Goal: Information Seeking & Learning: Check status

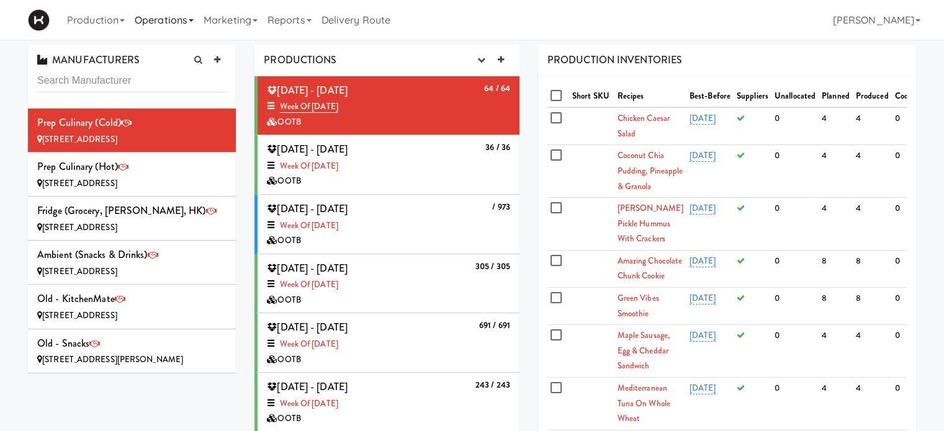
click at [182, 19] on link "Operations" at bounding box center [164, 20] width 69 height 40
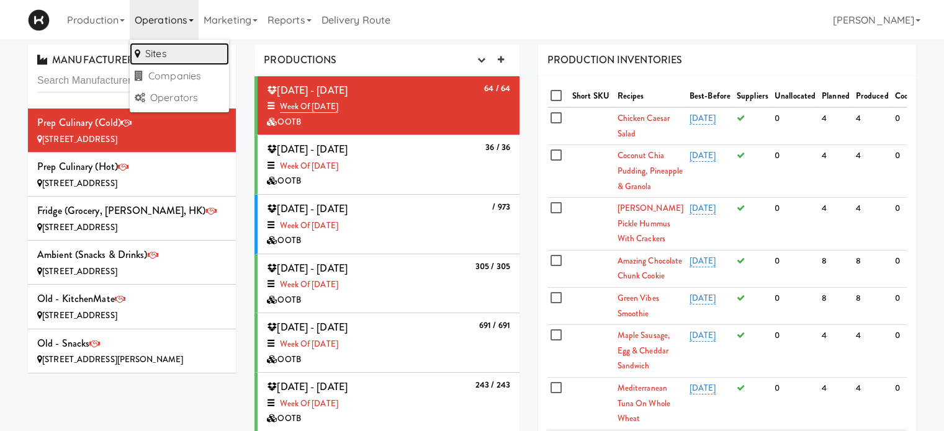
click at [189, 56] on link "Sites" at bounding box center [179, 54] width 99 height 22
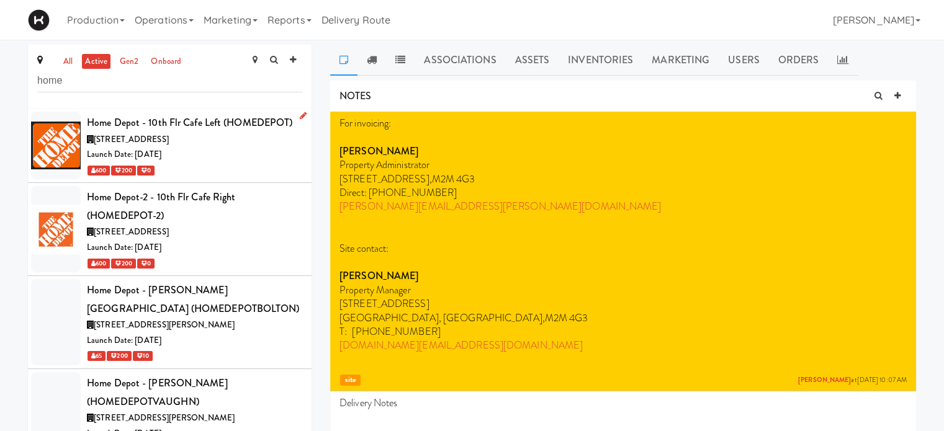
click at [235, 158] on div "Launch Date: [DATE]" at bounding box center [194, 155] width 215 height 16
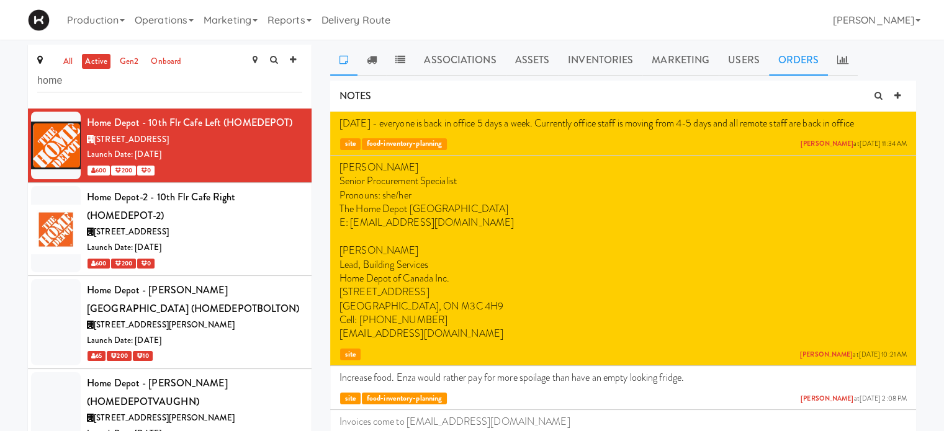
click at [799, 58] on link "Orders" at bounding box center [799, 60] width 60 height 31
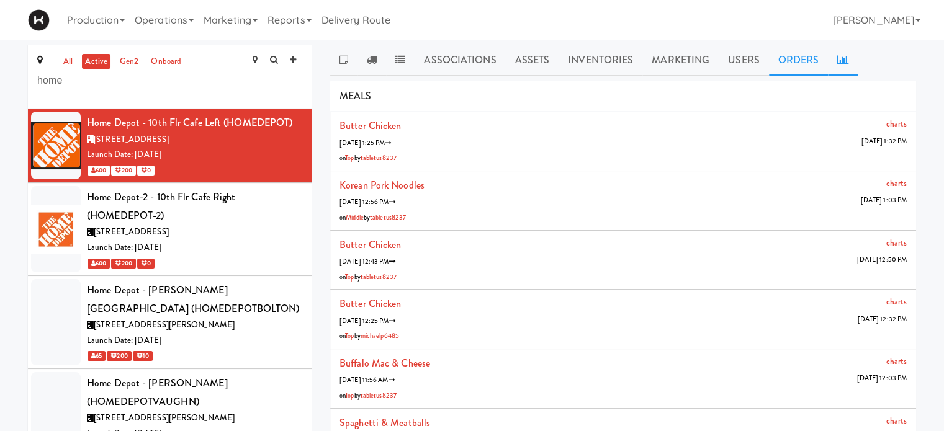
click at [844, 61] on icon at bounding box center [842, 60] width 11 height 10
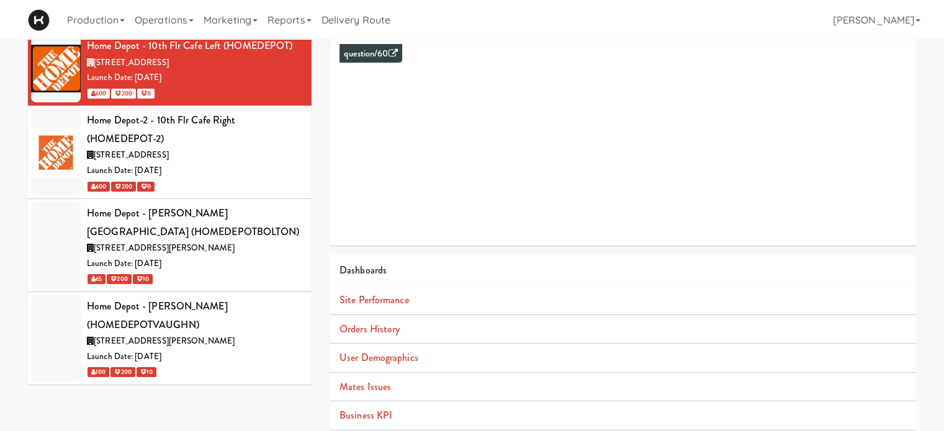
scroll to position [113, 0]
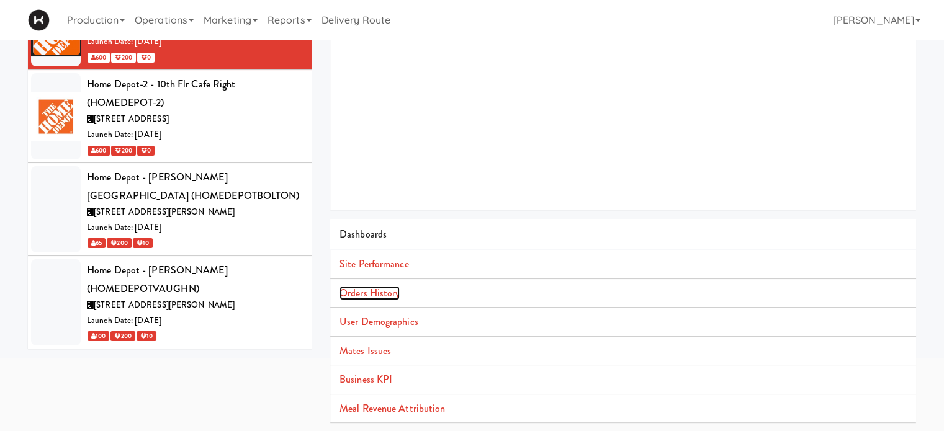
click at [390, 295] on link "Orders History" at bounding box center [370, 293] width 60 height 14
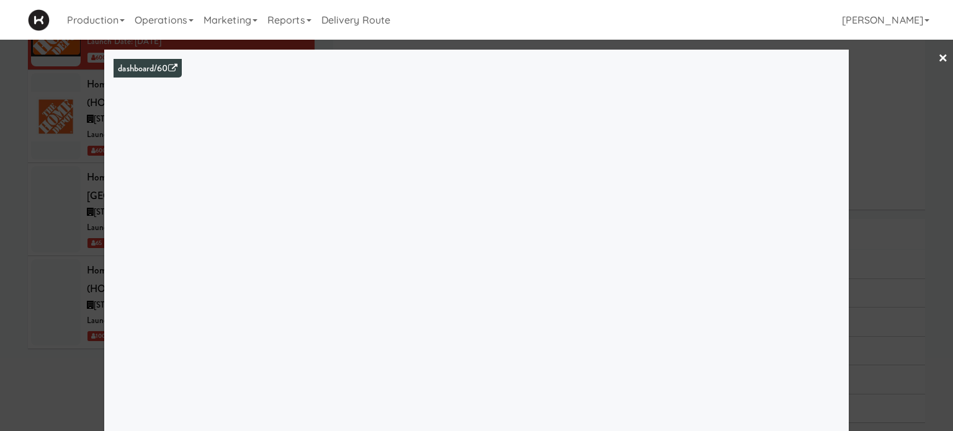
click at [891, 124] on div at bounding box center [476, 215] width 953 height 431
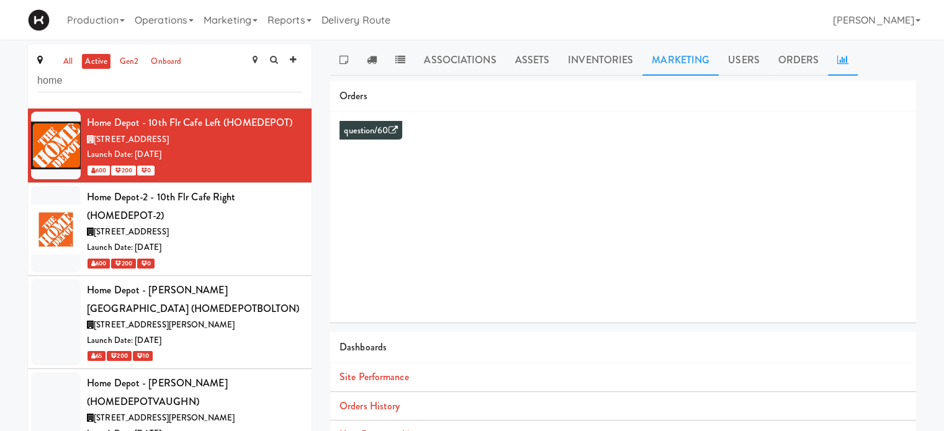
click at [689, 52] on link "Marketing" at bounding box center [680, 60] width 76 height 31
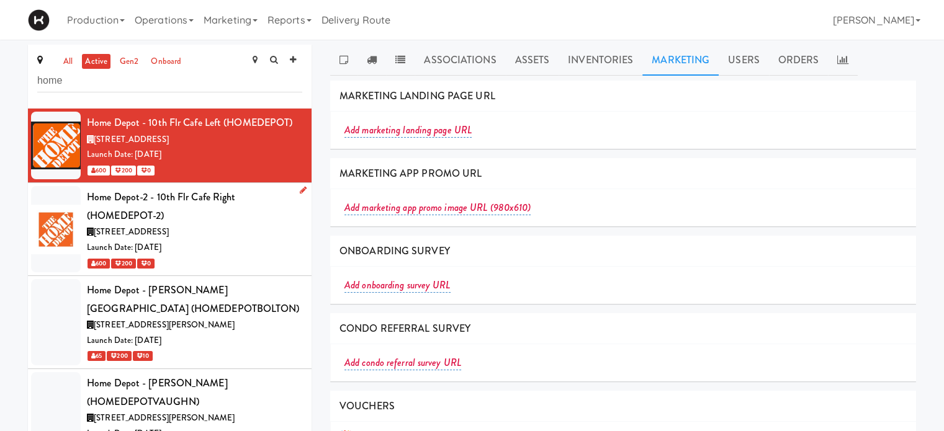
click at [236, 215] on div "Home Depot-2 - 10th Flr Cafe Right (HOMEDEPOT-2)" at bounding box center [194, 206] width 215 height 37
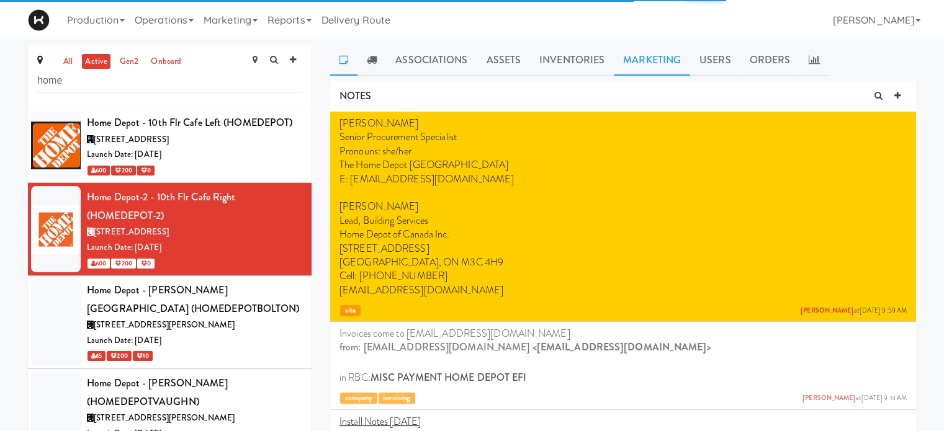
click at [649, 68] on link "Marketing" at bounding box center [652, 60] width 76 height 31
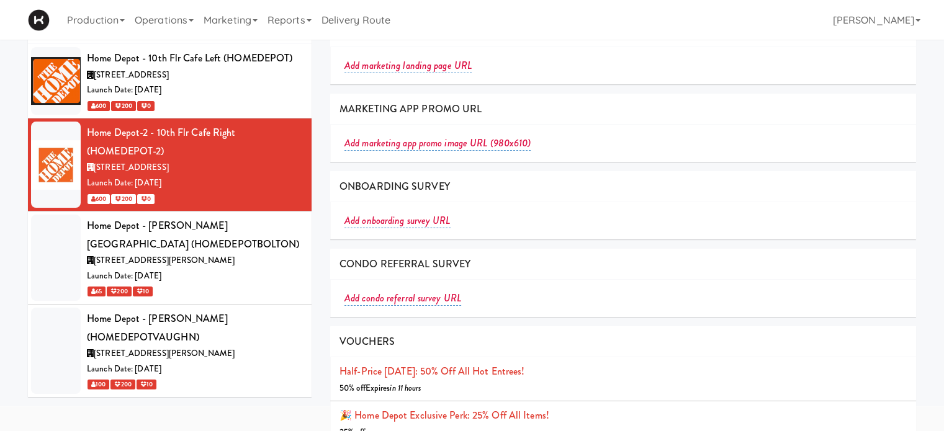
scroll to position [87, 0]
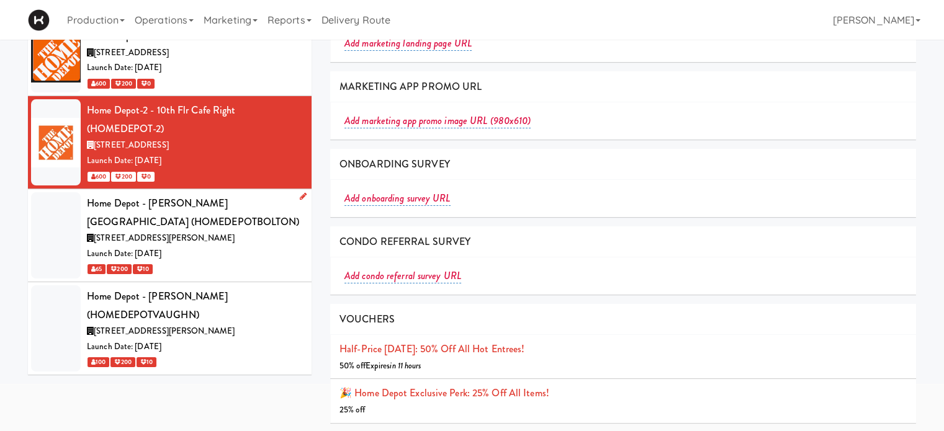
click at [238, 256] on div "Launch Date: [DATE]" at bounding box center [194, 254] width 215 height 16
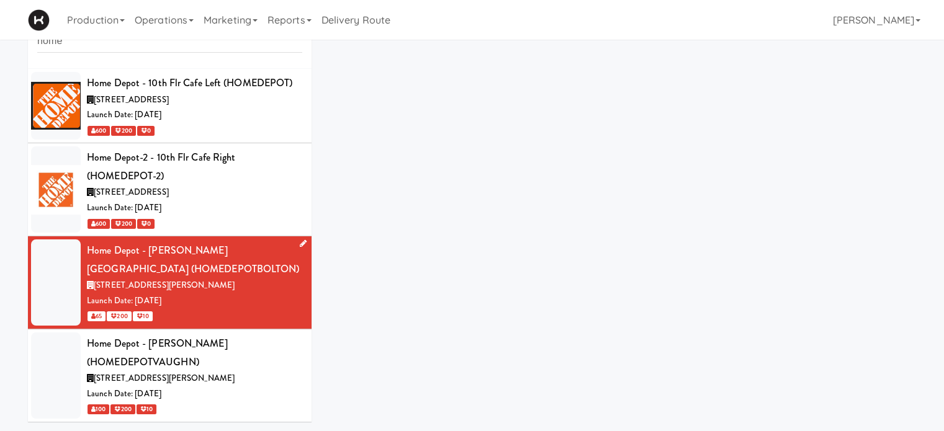
scroll to position [40, 0]
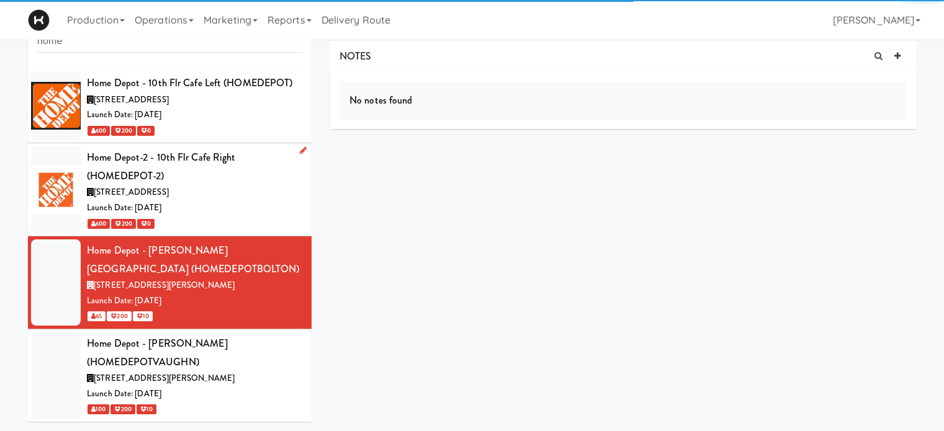
click at [251, 196] on div "[STREET_ADDRESS]" at bounding box center [194, 193] width 215 height 16
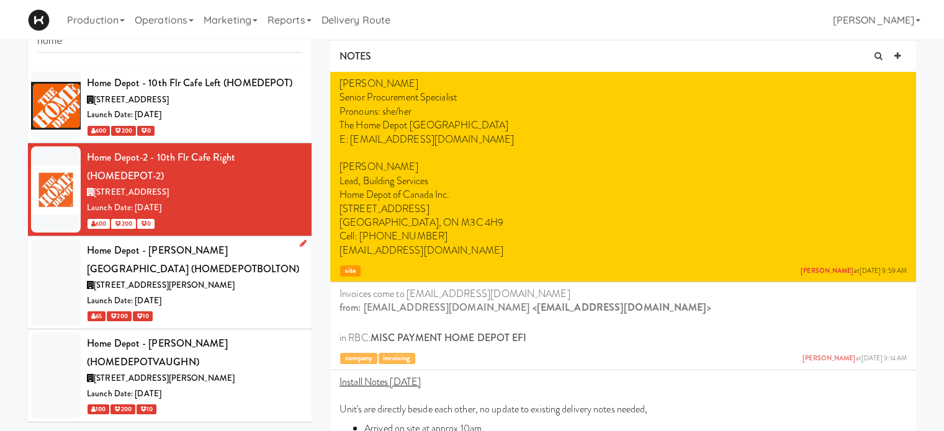
click at [252, 294] on div "Launch Date: [DATE]" at bounding box center [194, 302] width 215 height 16
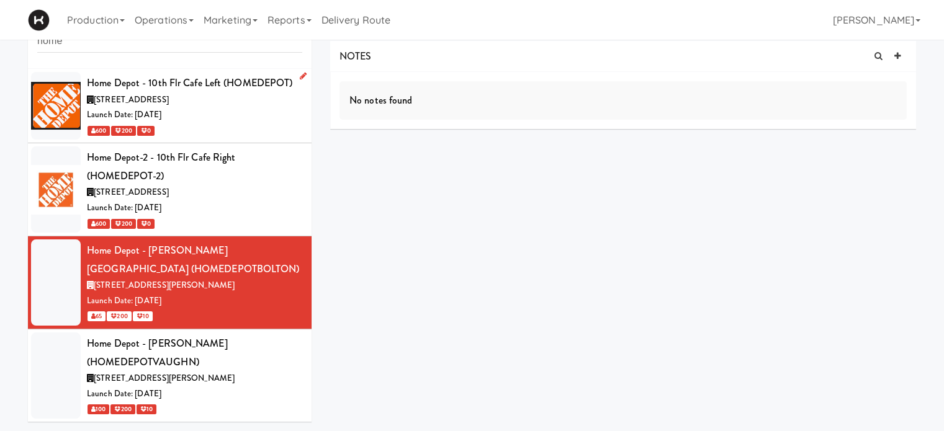
click at [249, 119] on div "Launch Date: [DATE]" at bounding box center [194, 115] width 215 height 16
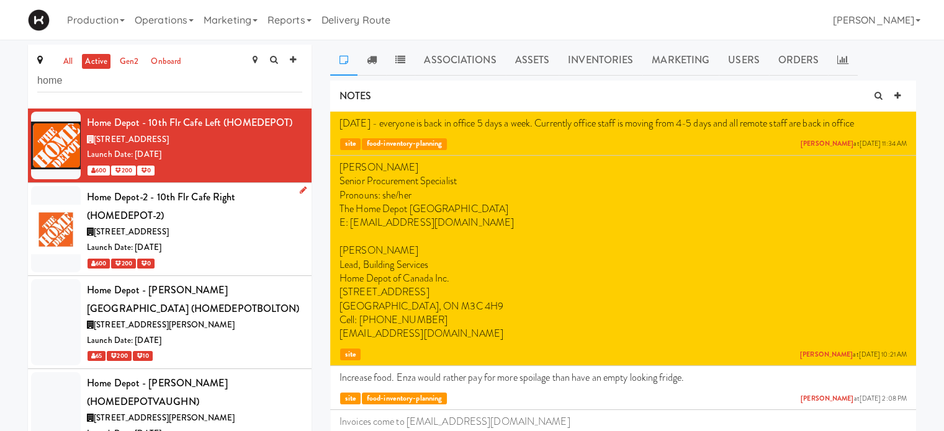
click at [243, 245] on div "Launch Date: [DATE]" at bounding box center [194, 248] width 215 height 16
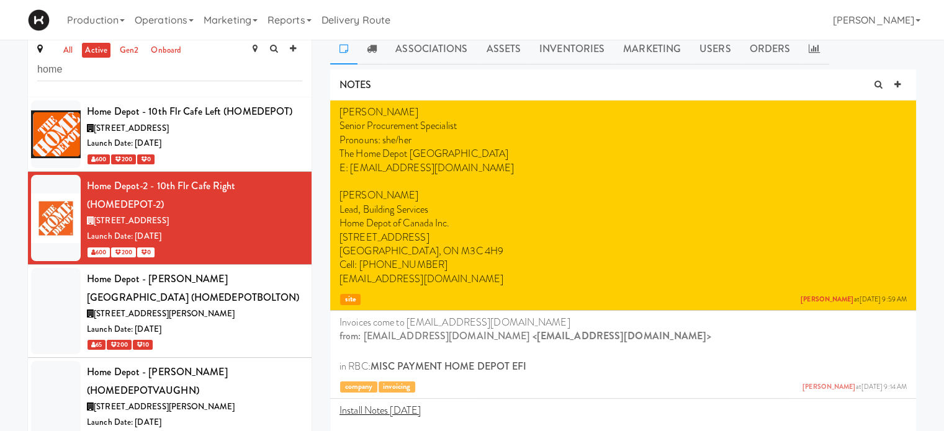
scroll to position [10, 0]
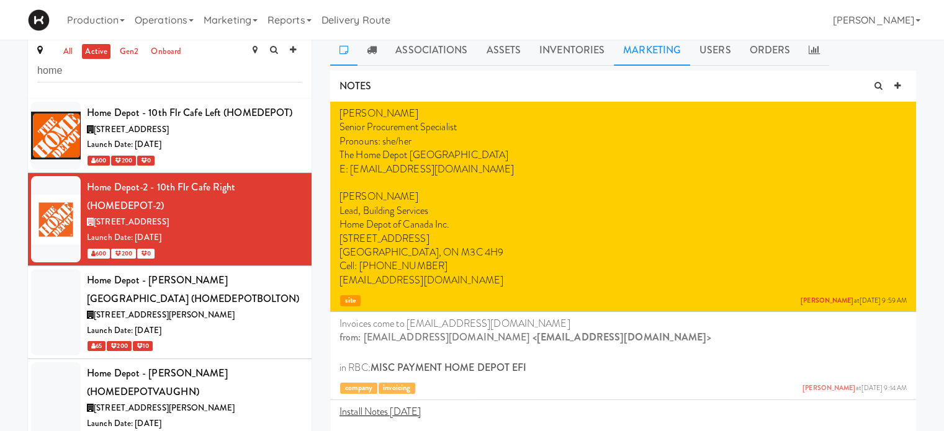
click at [633, 50] on link "Marketing" at bounding box center [652, 50] width 76 height 31
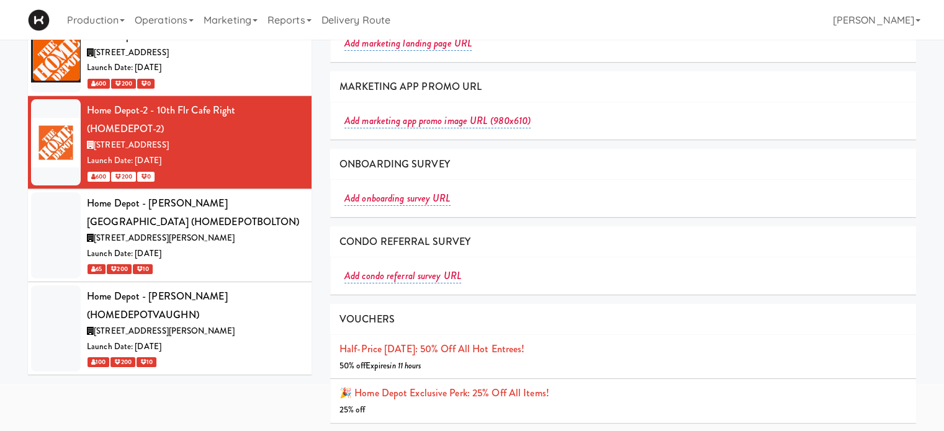
scroll to position [0, 0]
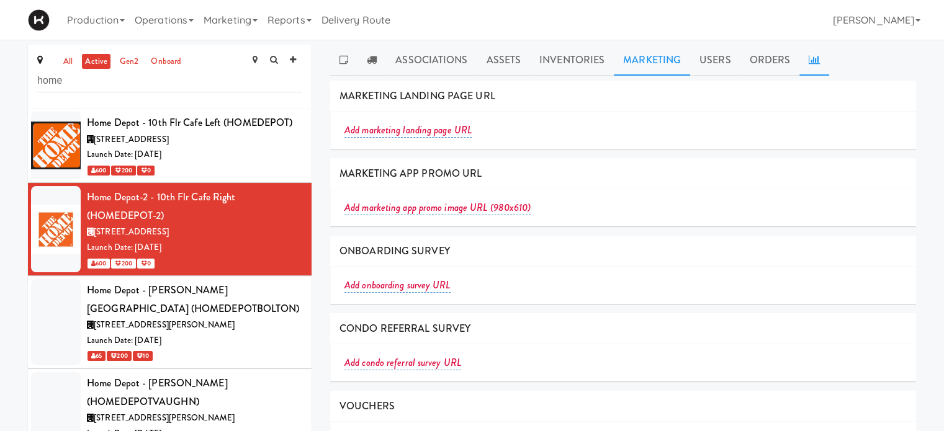
click at [808, 66] on link at bounding box center [814, 60] width 30 height 31
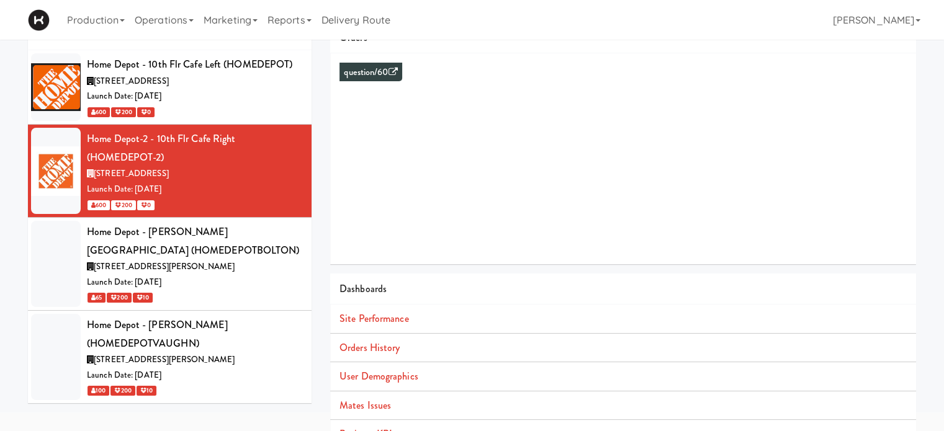
scroll to position [113, 0]
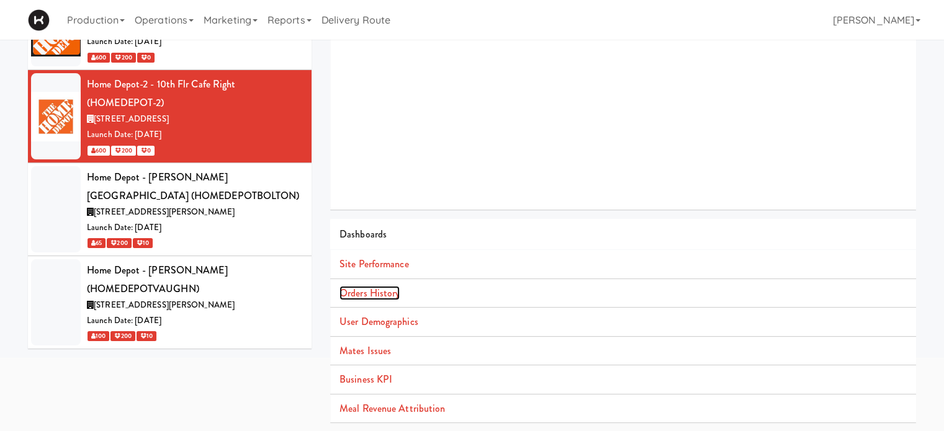
click at [343, 295] on link "Orders History" at bounding box center [370, 293] width 60 height 14
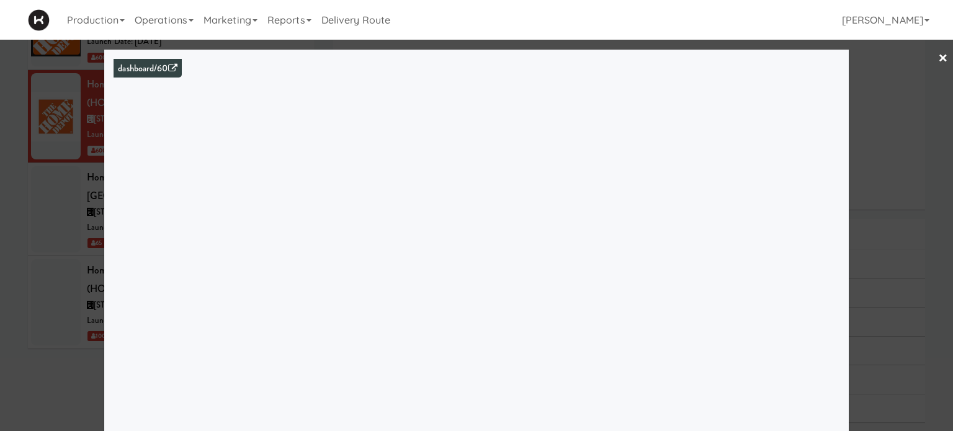
click at [939, 63] on link "×" at bounding box center [944, 59] width 10 height 38
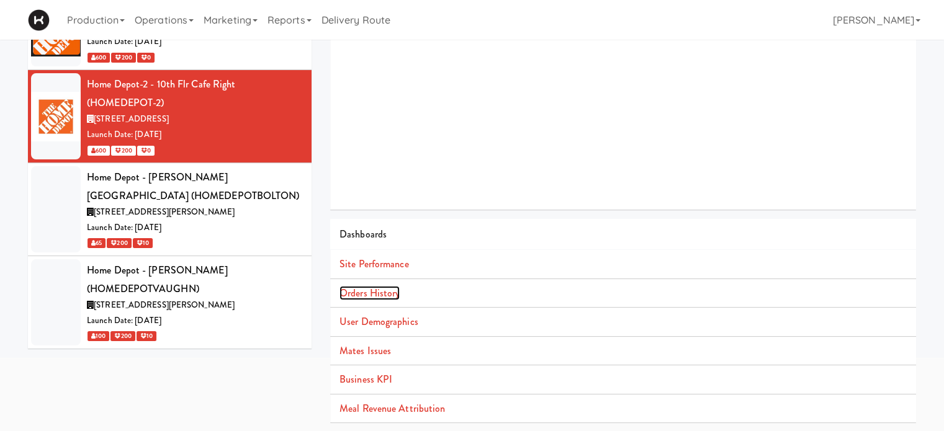
click at [390, 291] on link "Orders History" at bounding box center [370, 293] width 60 height 14
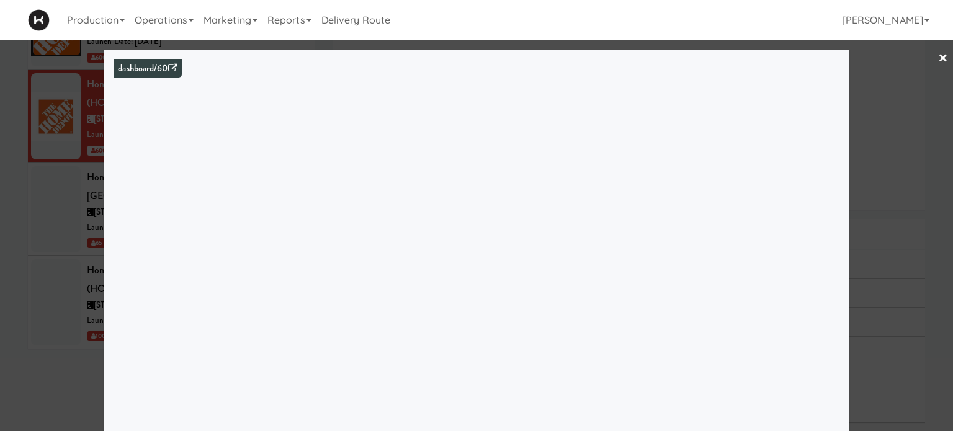
click at [939, 57] on link "×" at bounding box center [944, 59] width 10 height 38
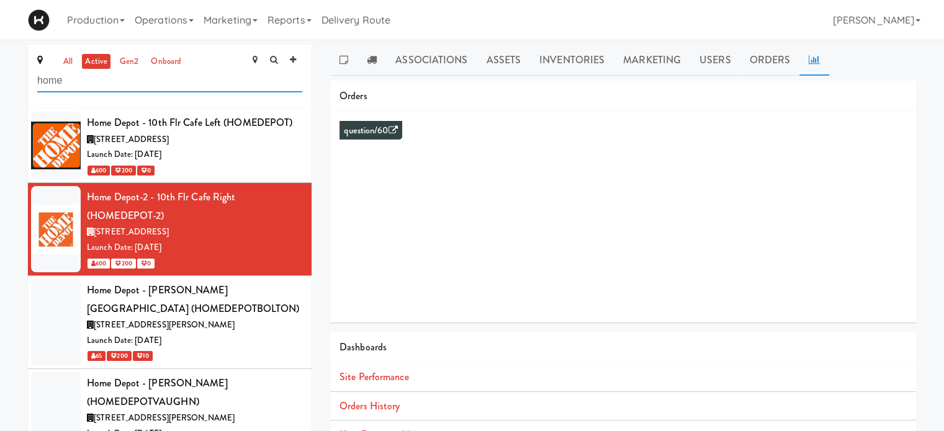
click at [76, 86] on input "home" at bounding box center [169, 81] width 265 height 23
type input "h"
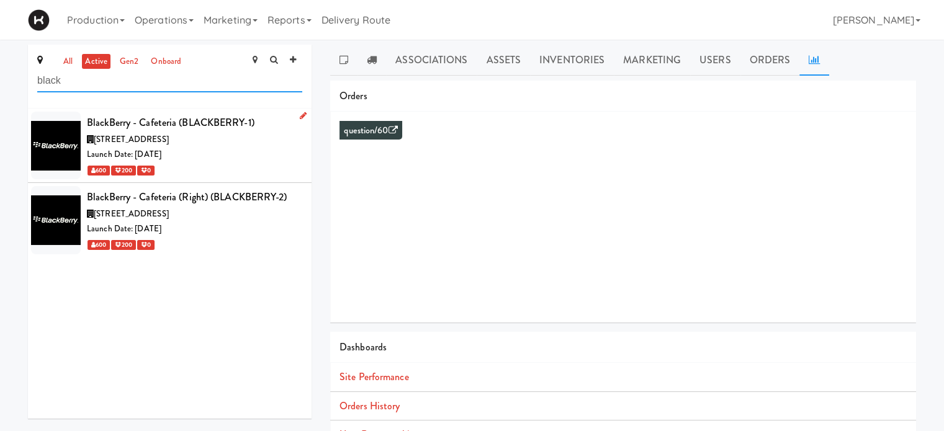
type input "black"
click at [169, 141] on span "[STREET_ADDRESS]" at bounding box center [131, 139] width 75 height 12
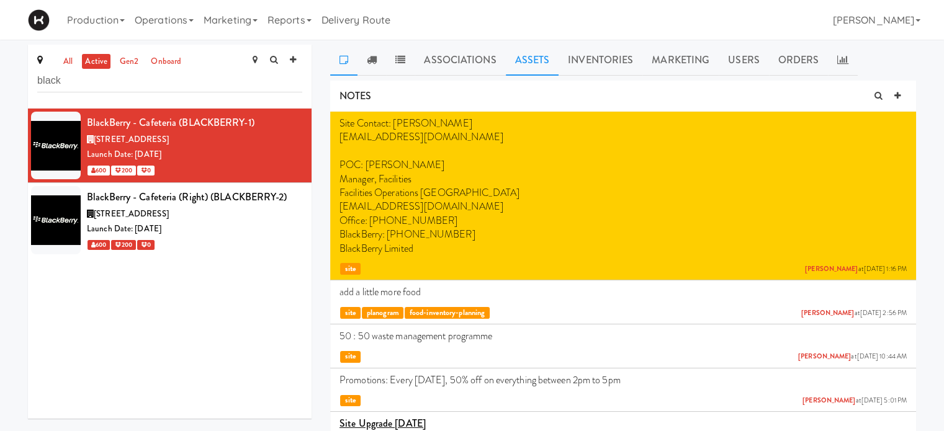
click at [528, 57] on link "Assets" at bounding box center [532, 60] width 53 height 31
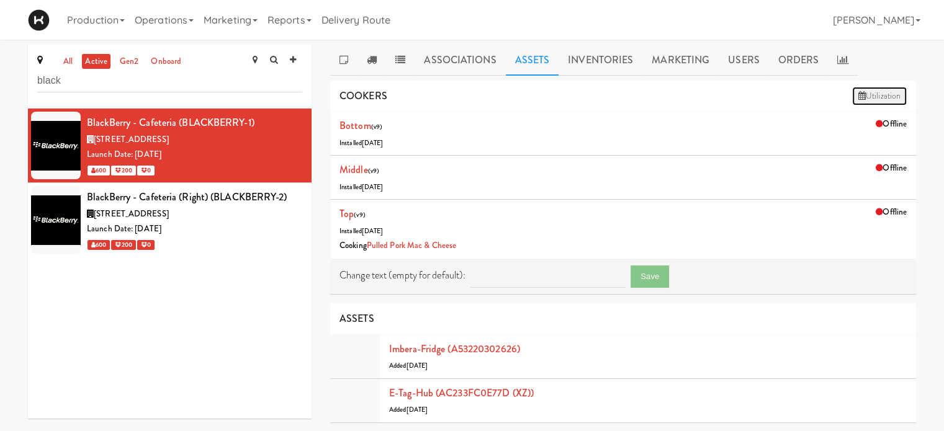
click at [886, 90] on link "Utilization" at bounding box center [879, 96] width 55 height 19
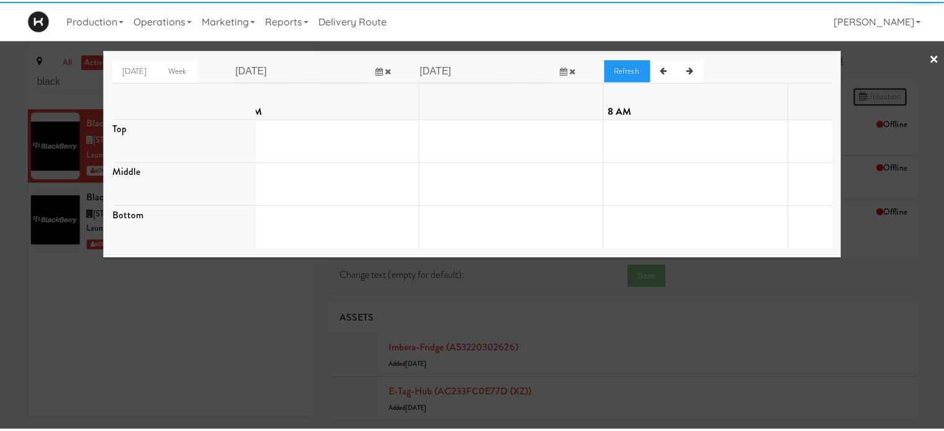
scroll to position [0, 4345]
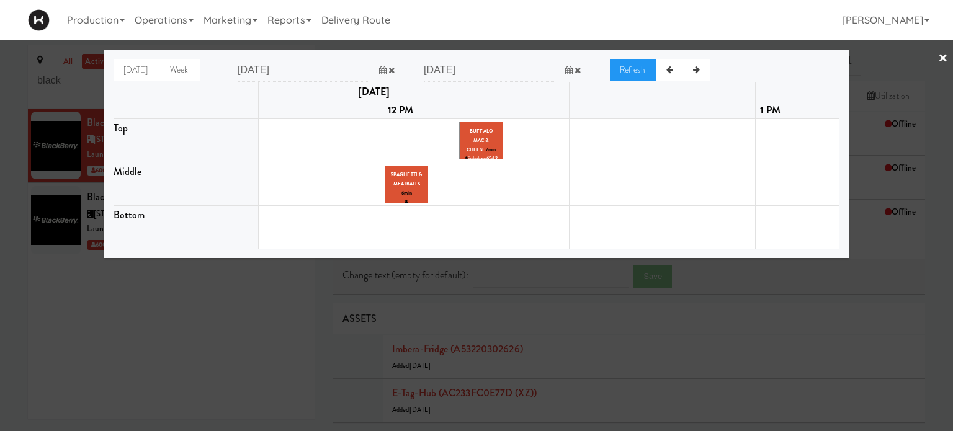
click at [943, 60] on link "×" at bounding box center [944, 59] width 10 height 38
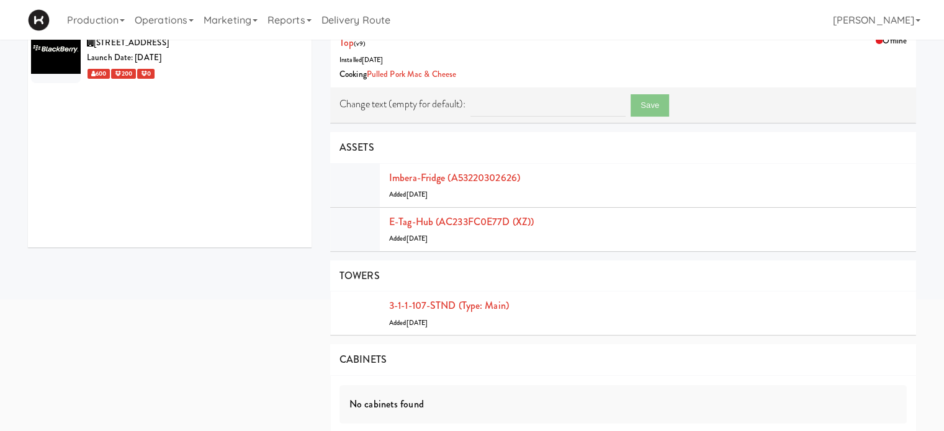
scroll to position [176, 0]
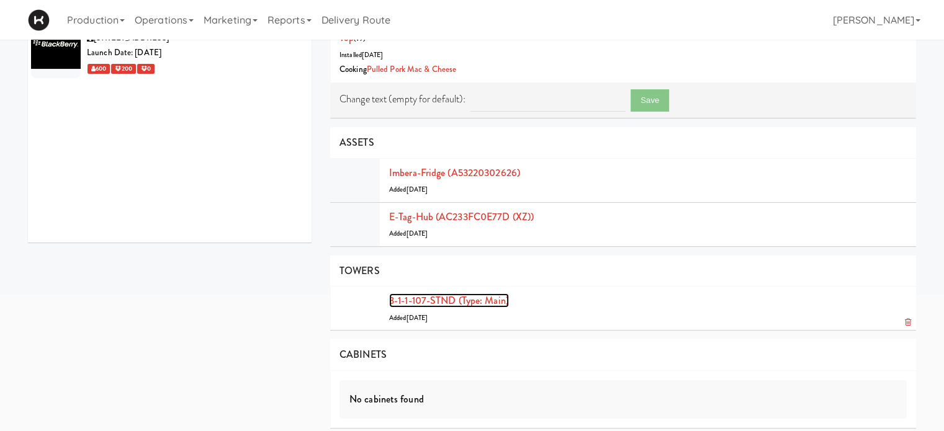
click at [464, 303] on link "3-1-1-107-STND (type: main)" at bounding box center [449, 301] width 120 height 14
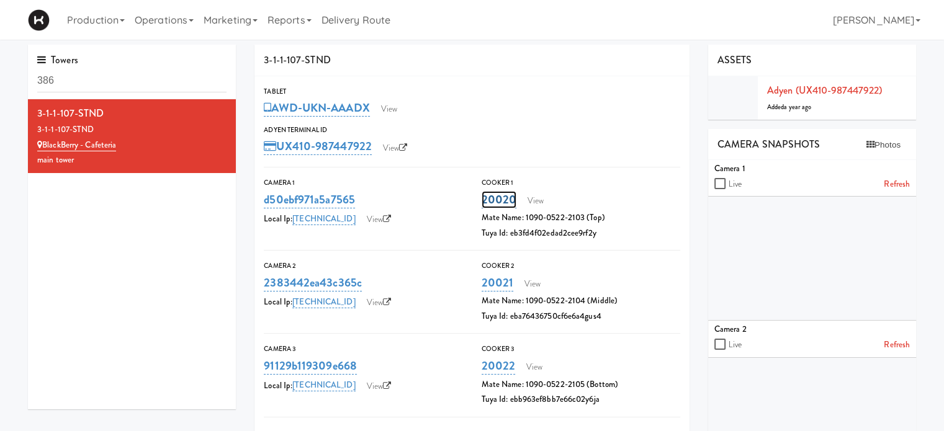
click at [507, 199] on link "20020" at bounding box center [499, 199] width 35 height 17
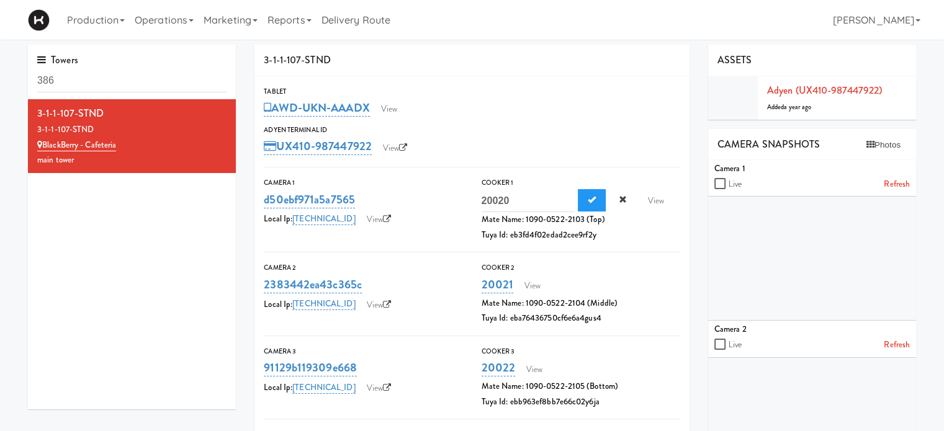
click at [632, 148] on div "UX410-987447922 View" at bounding box center [472, 146] width 417 height 21
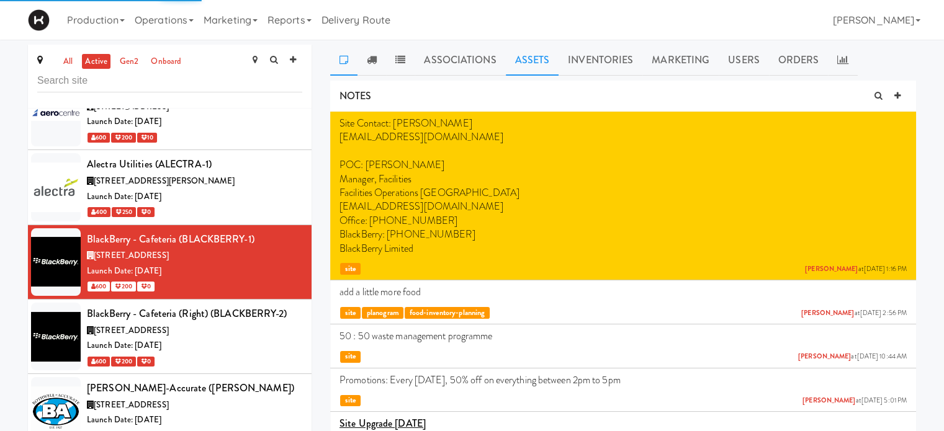
click at [536, 59] on link "Assets" at bounding box center [532, 60] width 53 height 31
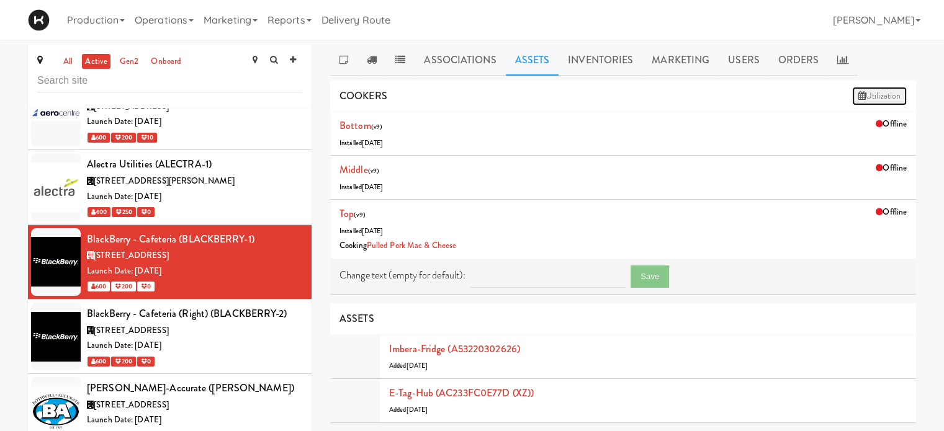
click at [879, 92] on link "Utilization" at bounding box center [879, 96] width 55 height 19
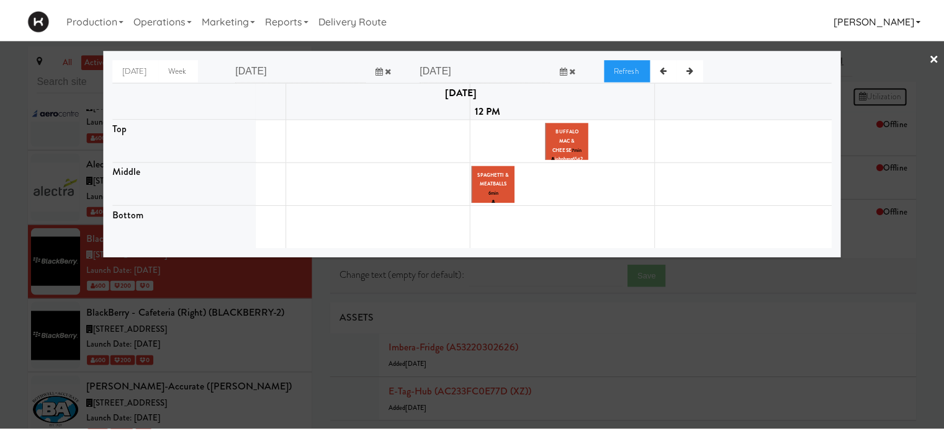
scroll to position [0, 4345]
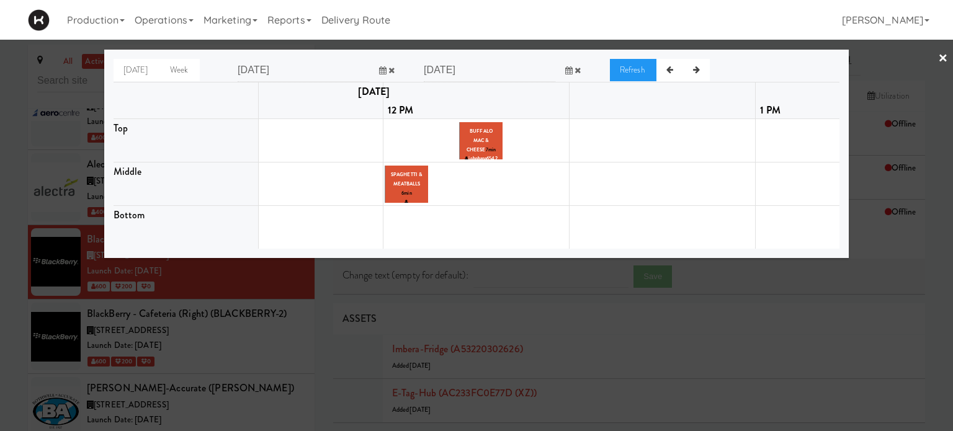
click at [937, 54] on div at bounding box center [476, 215] width 953 height 431
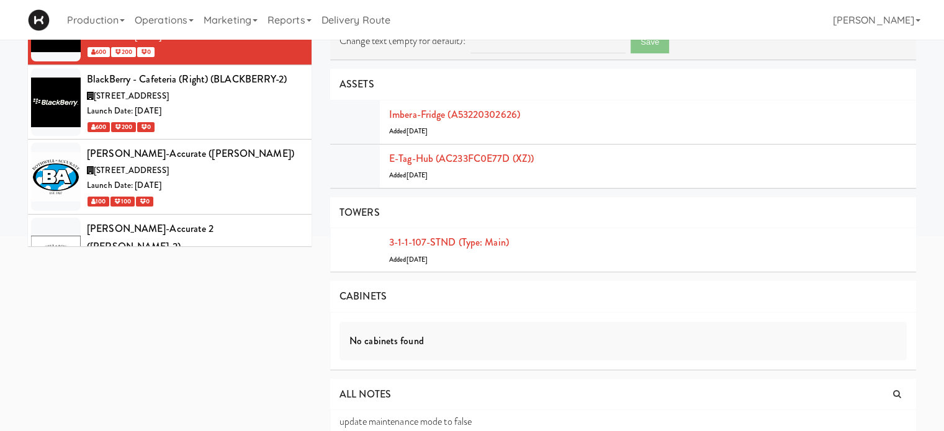
scroll to position [239, 0]
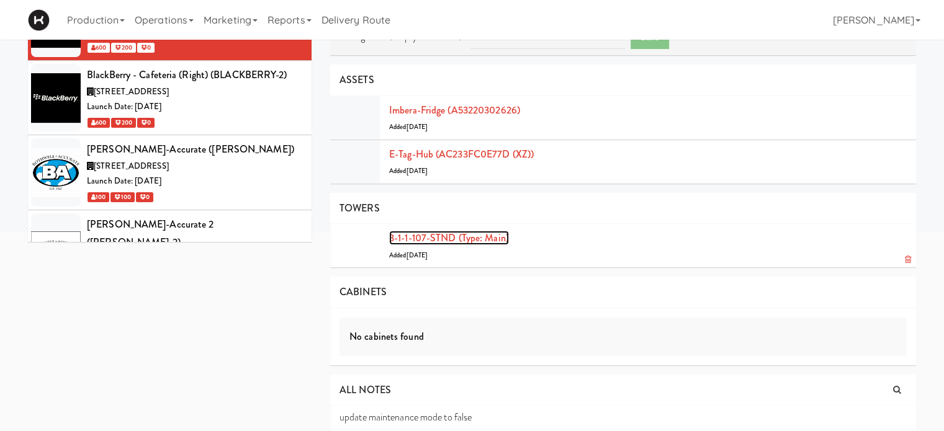
click at [430, 235] on link "3-1-1-107-STND (type: main)" at bounding box center [449, 238] width 120 height 14
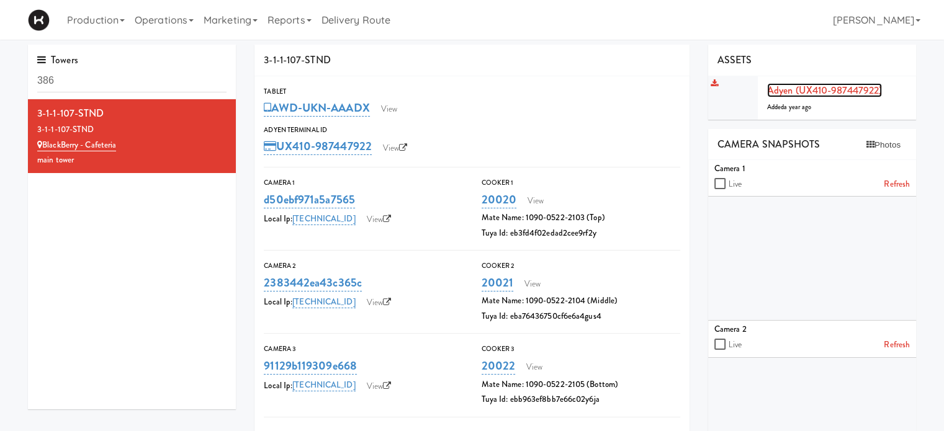
click at [852, 91] on link "Adyen (UX410-987447922)" at bounding box center [824, 90] width 115 height 14
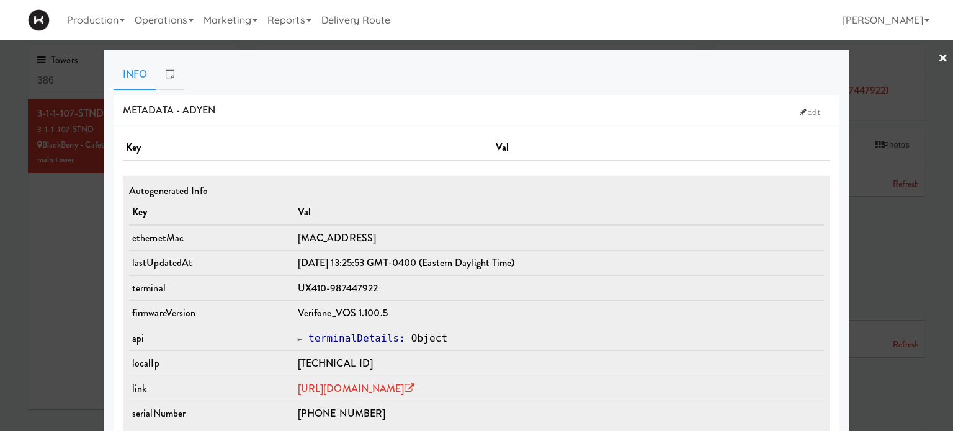
click at [939, 57] on link "×" at bounding box center [944, 59] width 10 height 38
click at [939, 62] on link "×" at bounding box center [944, 59] width 10 height 38
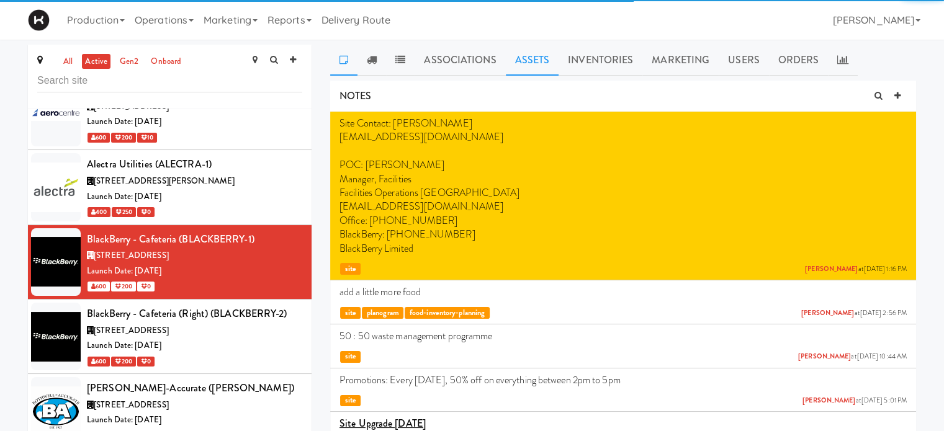
click at [534, 63] on link "Assets" at bounding box center [532, 60] width 53 height 31
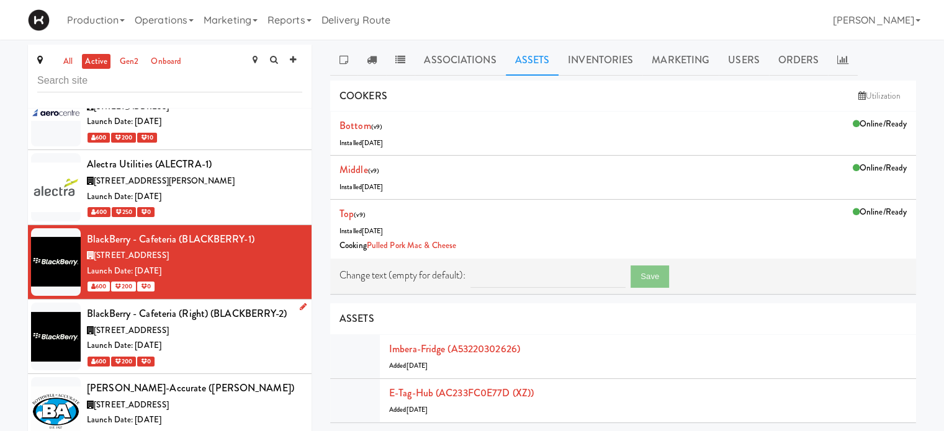
click at [251, 323] on div "[STREET_ADDRESS]" at bounding box center [194, 331] width 215 height 16
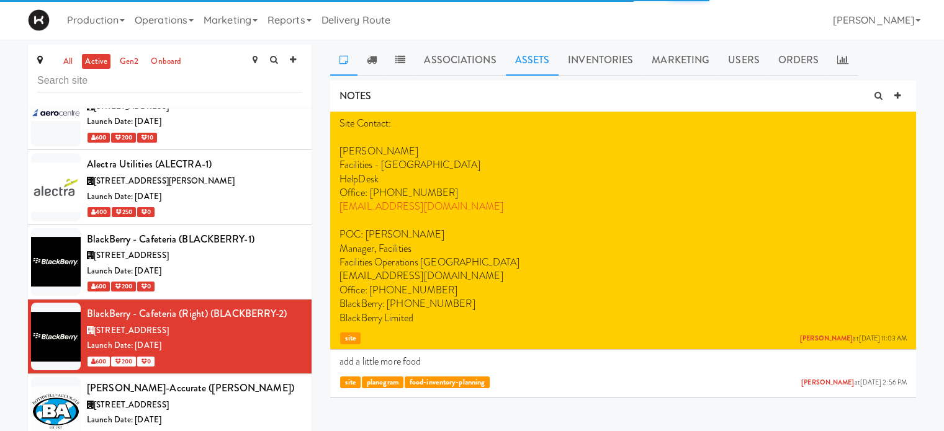
click at [535, 61] on link "Assets" at bounding box center [532, 60] width 53 height 31
